Goal: Navigation & Orientation: Go to known website

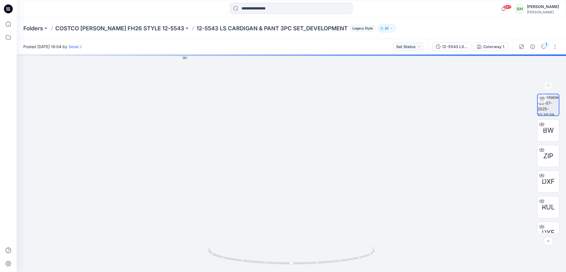
click at [8, 9] on icon at bounding box center [8, 8] width 9 height 9
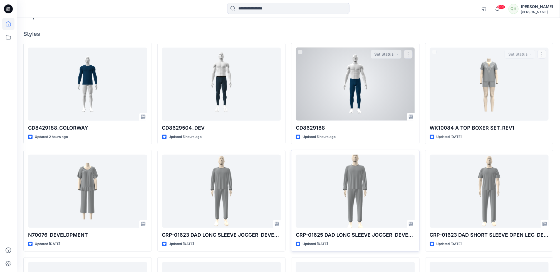
scroll to position [83, 0]
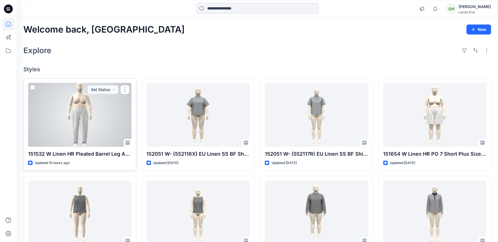
click at [73, 121] on div at bounding box center [79, 115] width 103 height 64
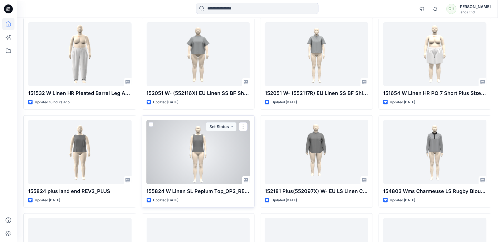
scroll to position [74, 0]
